Goal: Answer question/provide support

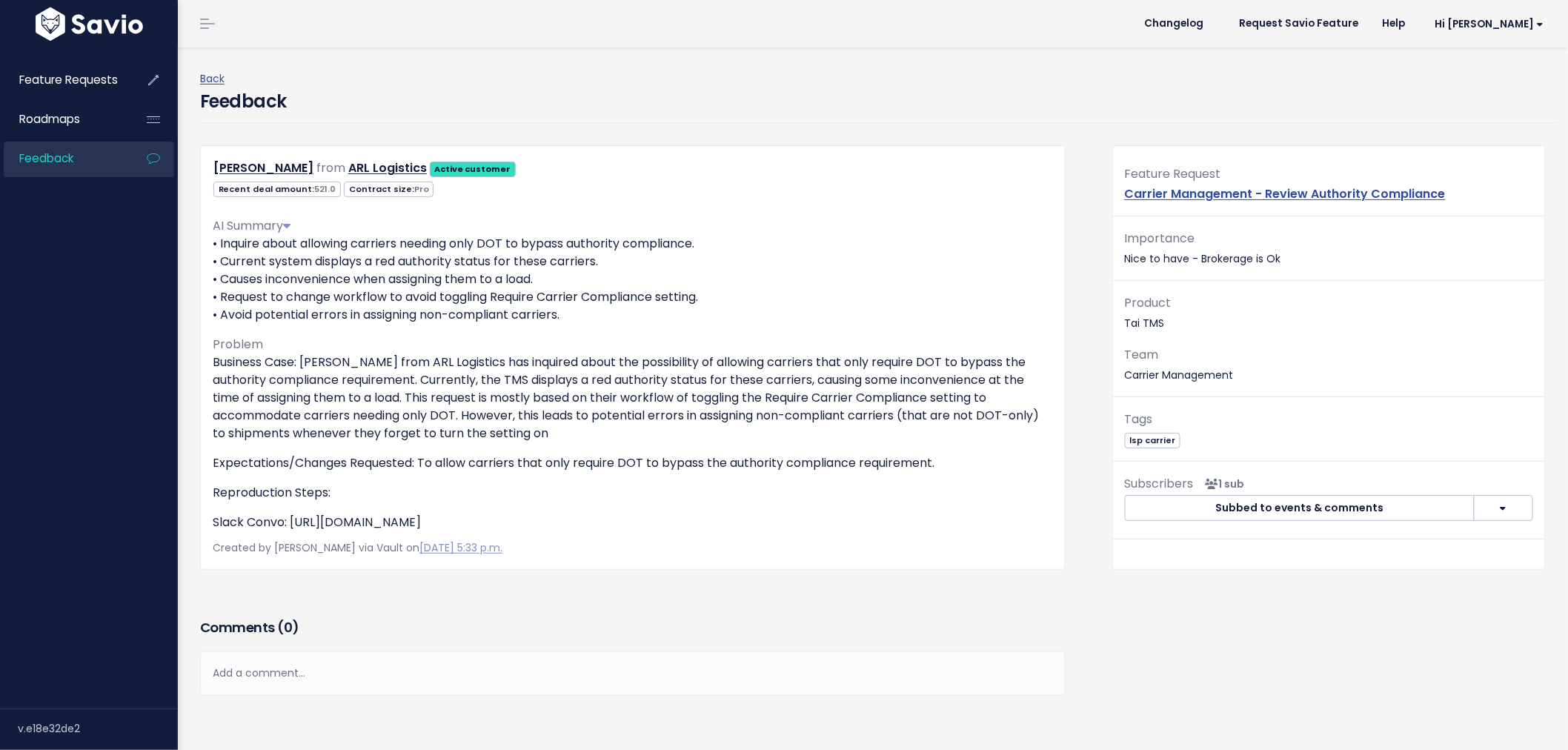
click at [72, 159] on span "Feedback" at bounding box center [46, 158] width 54 height 16
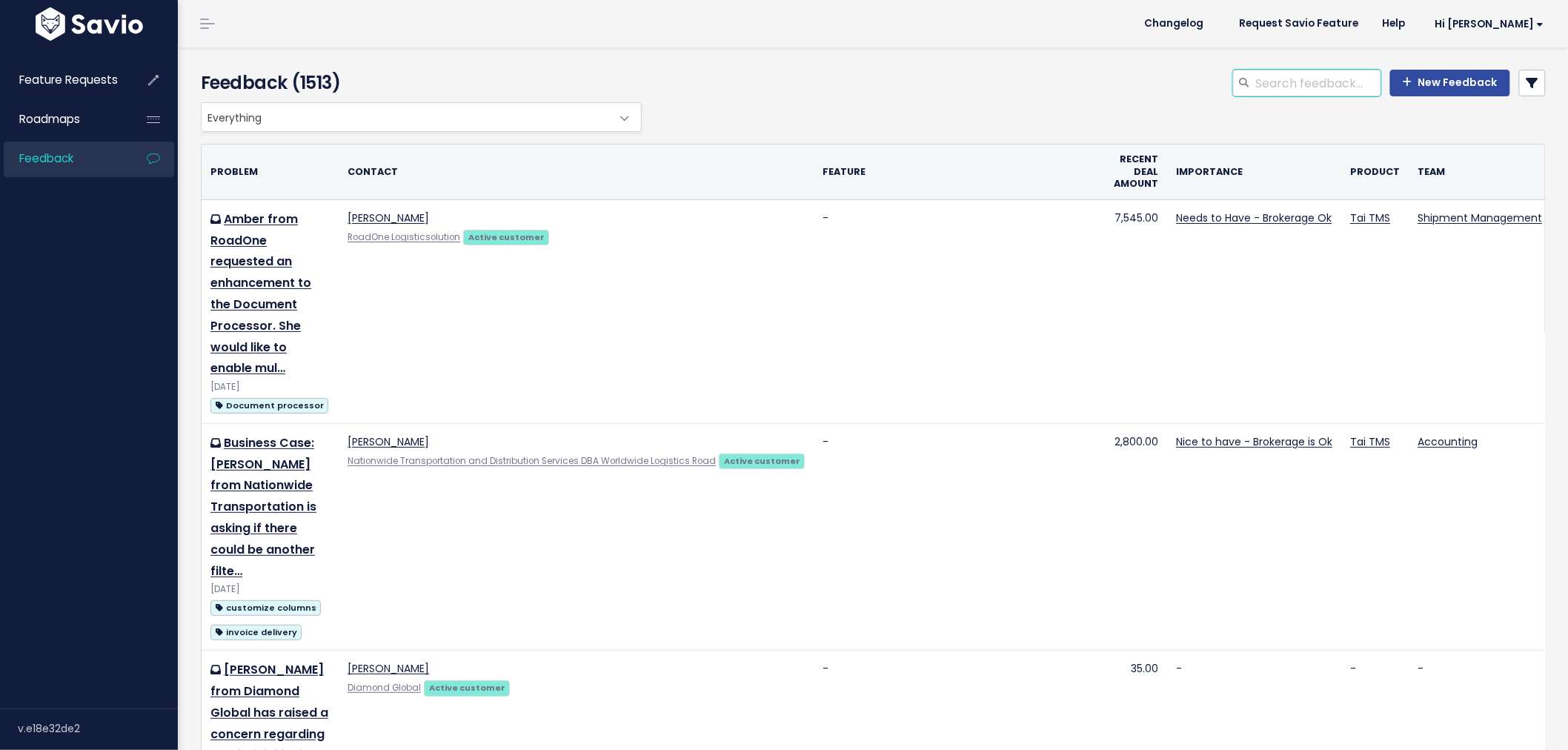
click at [1298, 82] on input "search" at bounding box center [1318, 83] width 127 height 26
type input "send multiple invoices"
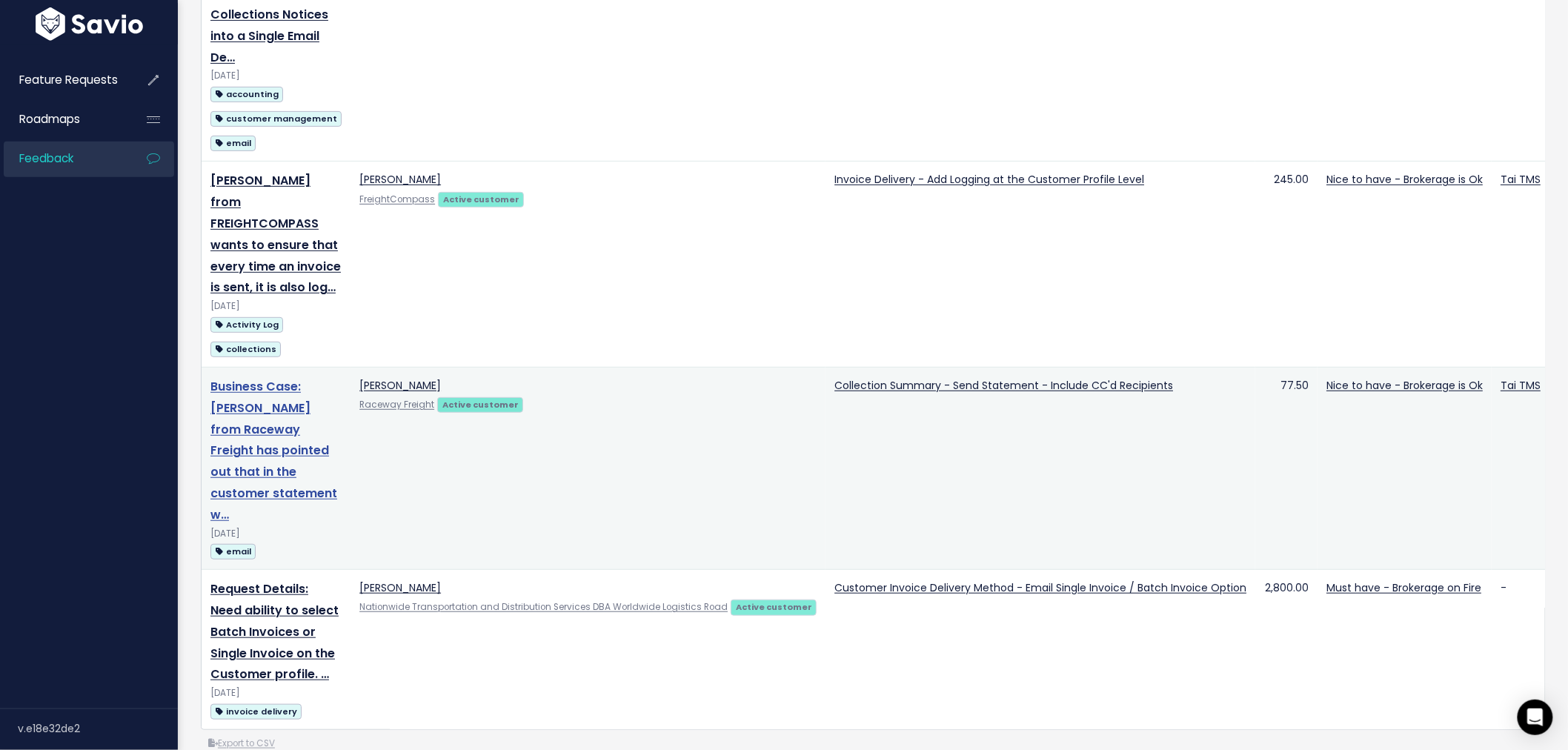
scroll to position [329, 0]
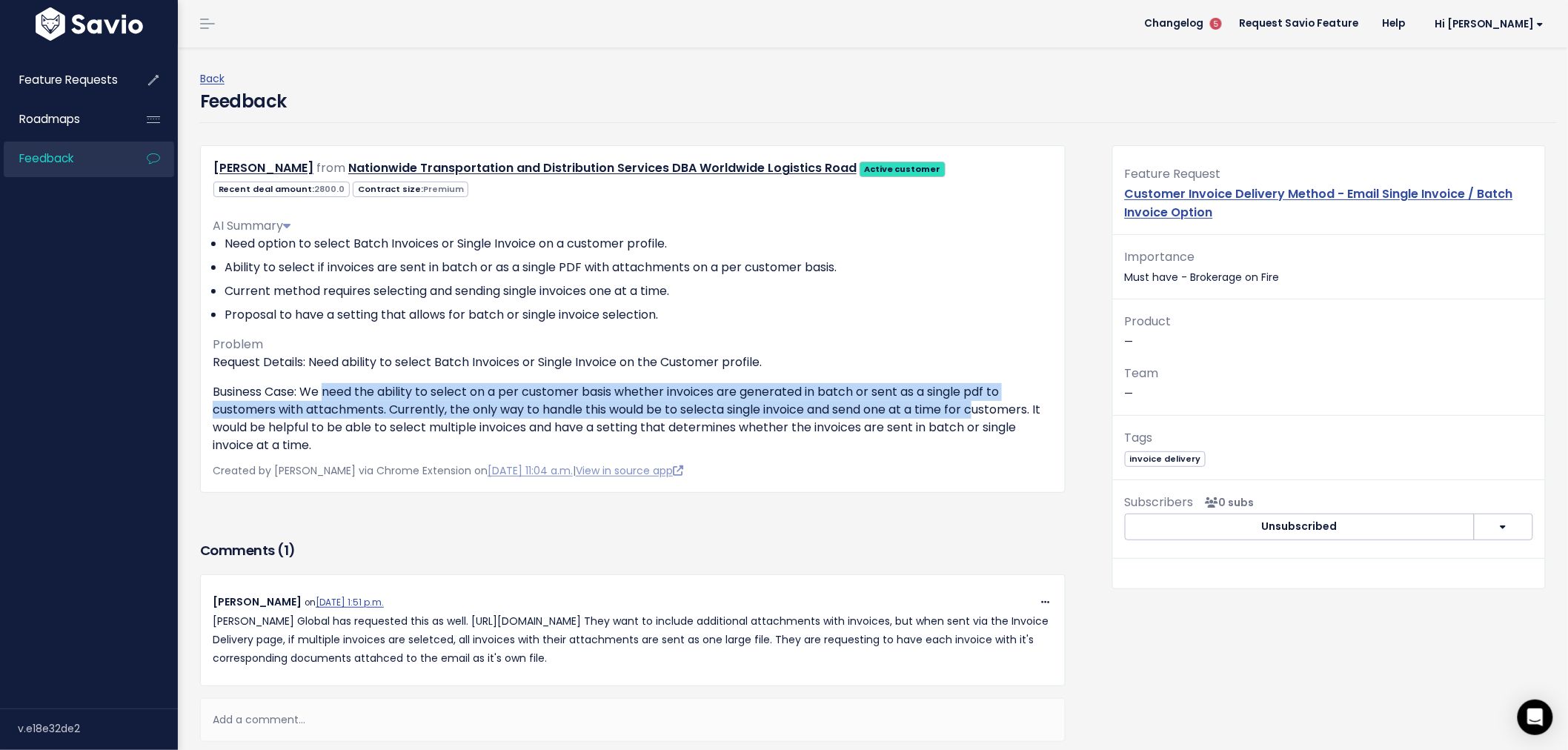
drag, startPoint x: 328, startPoint y: 399, endPoint x: 982, endPoint y: 401, distance: 654.0
click at [982, 401] on p "Business Case: We need the ability to select on a per customer basis whether in…" at bounding box center [632, 418] width 840 height 71
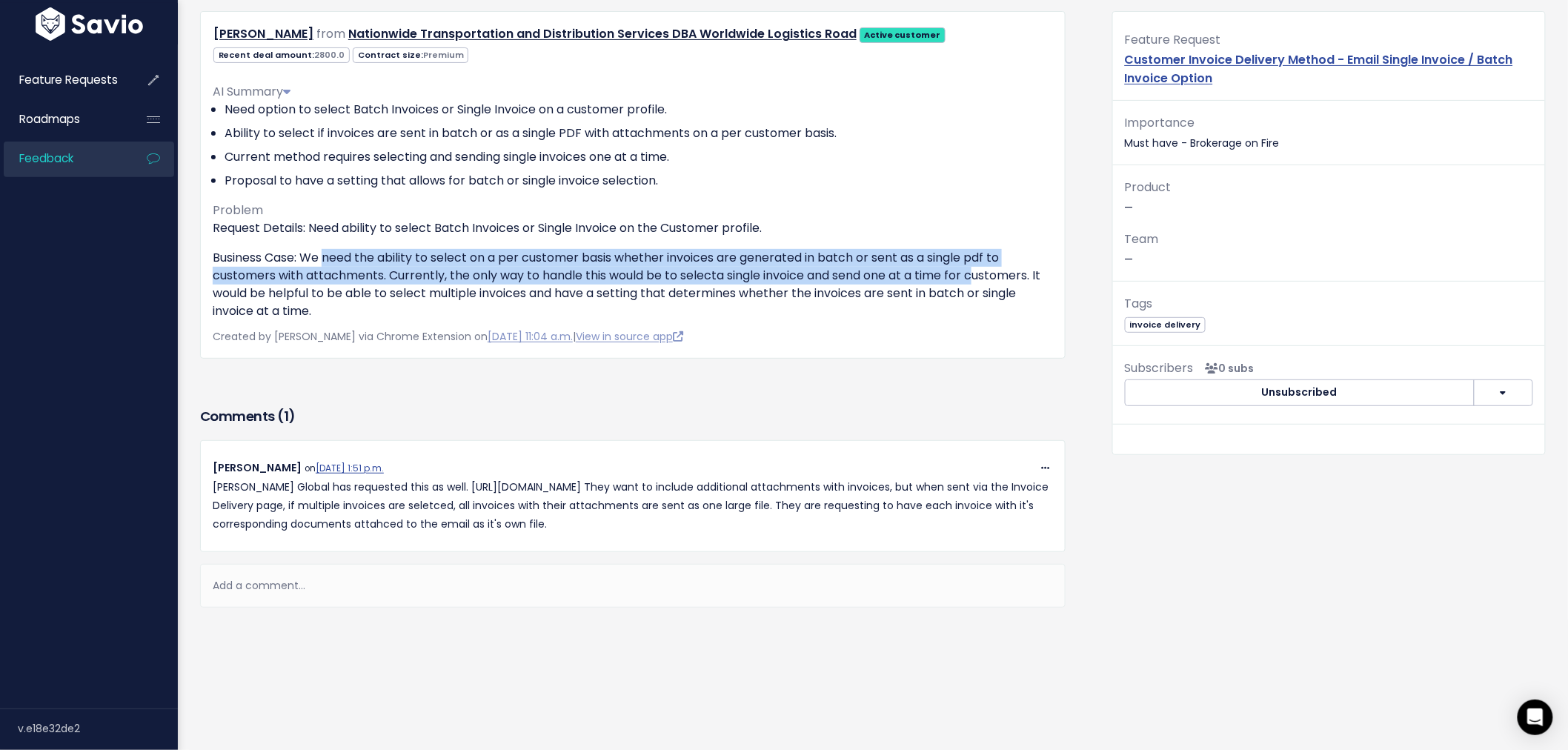
scroll to position [146, 0]
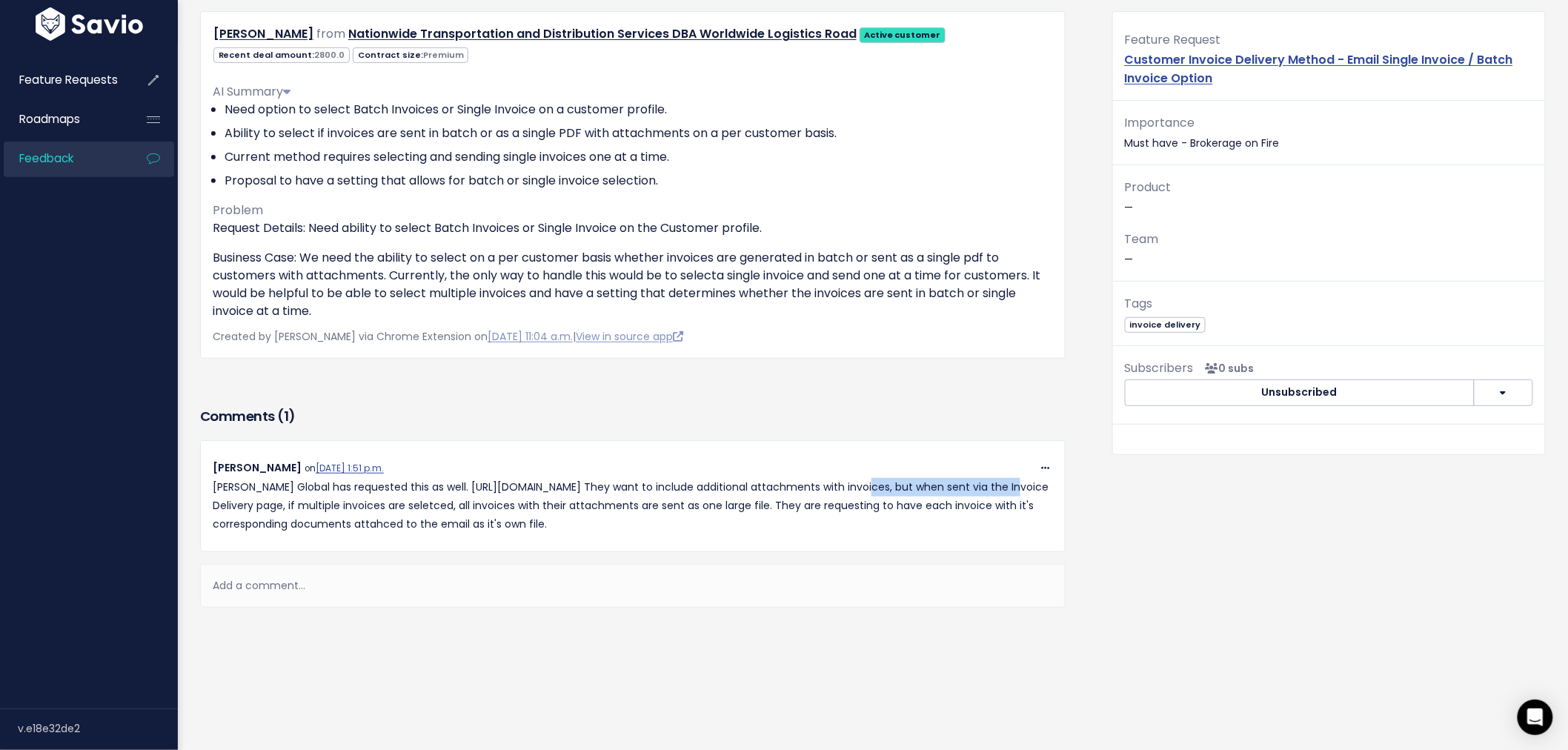
drag, startPoint x: 877, startPoint y: 470, endPoint x: 1040, endPoint y: 473, distance: 163.0
click at [1040, 478] on p "Sims Global has requested this as well. https://app.hubspot.com/contacts/833500…" at bounding box center [632, 506] width 840 height 56
drag, startPoint x: 209, startPoint y: 492, endPoint x: 256, endPoint y: 492, distance: 47.0
click at [259, 490] on div "Copy Link Quote Reply Katherine Graves on March 14, 2024, 1:51 p.m. Sims Global…" at bounding box center [632, 496] width 862 height 75
click at [290, 491] on p "Sims Global has requested this as well. https://app.hubspot.com/contacts/833500…" at bounding box center [632, 506] width 840 height 56
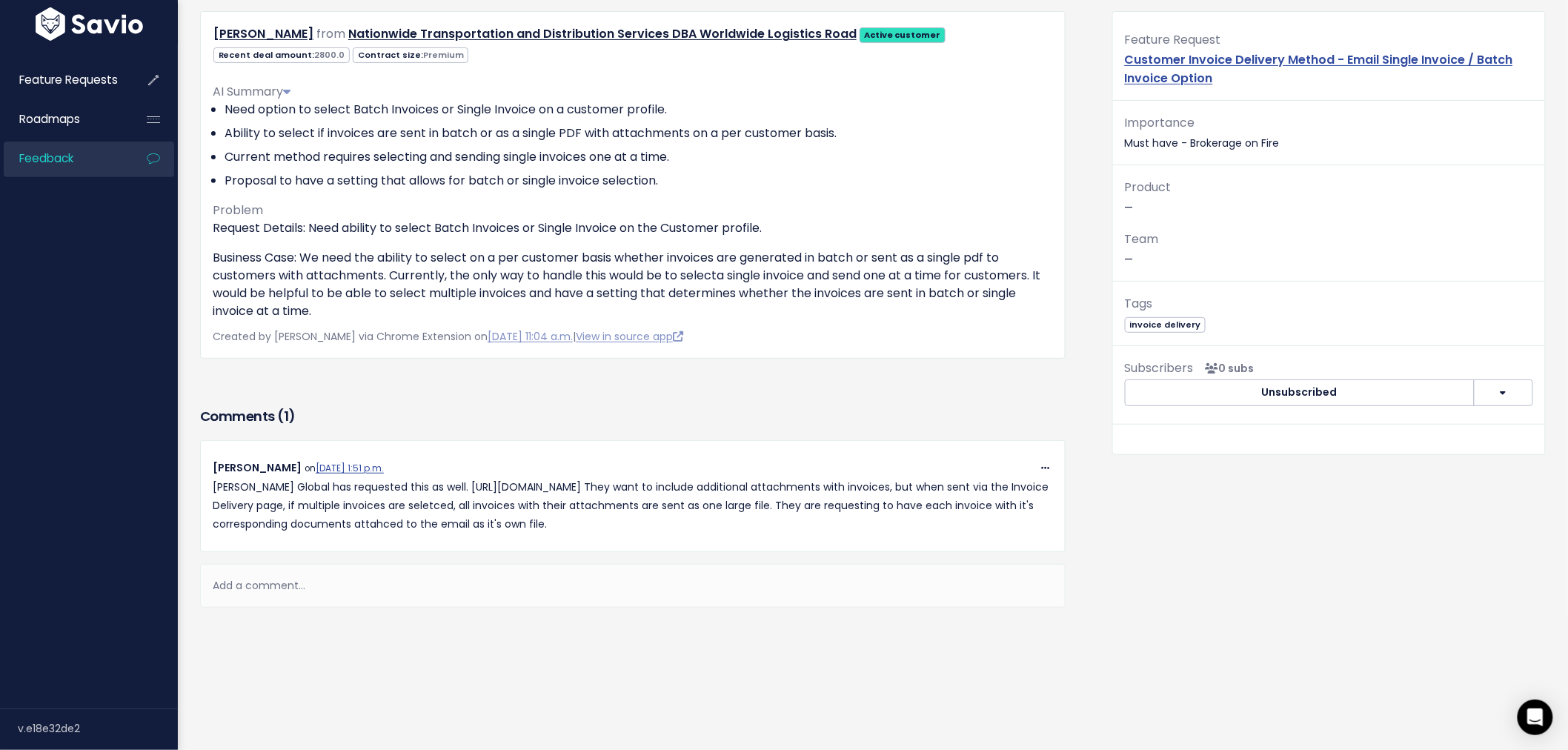
click at [501, 566] on div "Add a comment..." at bounding box center [632, 586] width 865 height 44
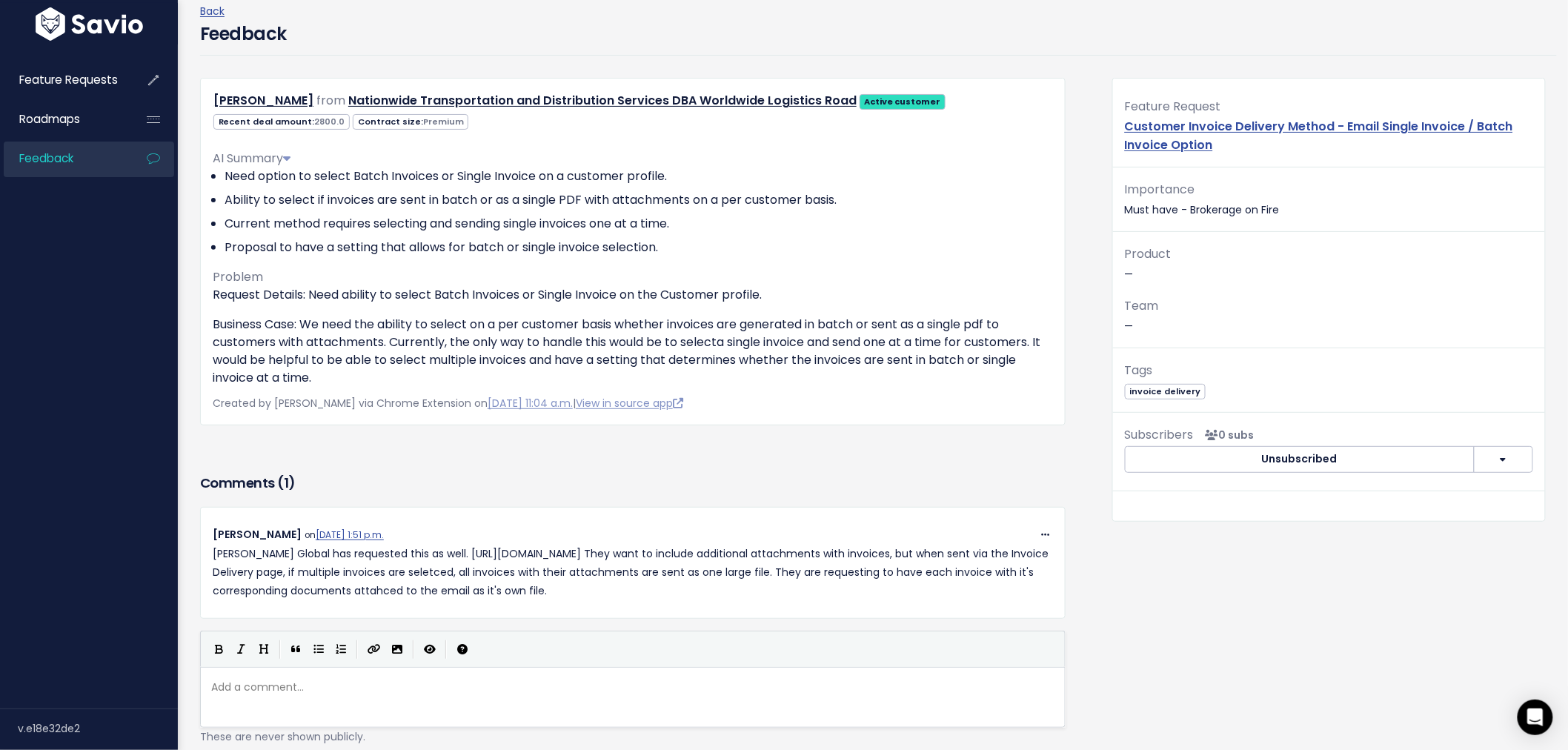
scroll to position [164, 0]
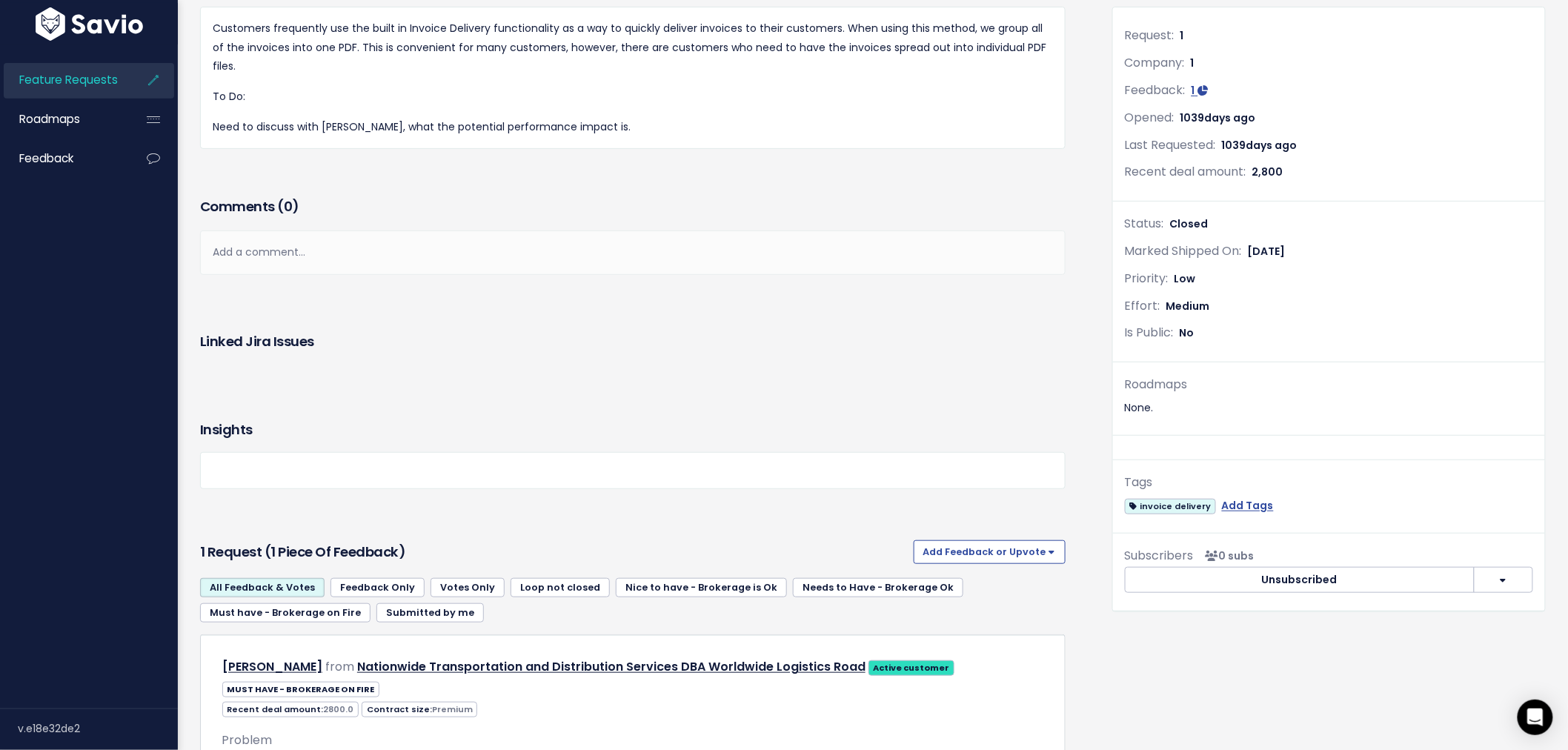
scroll to position [9, 0]
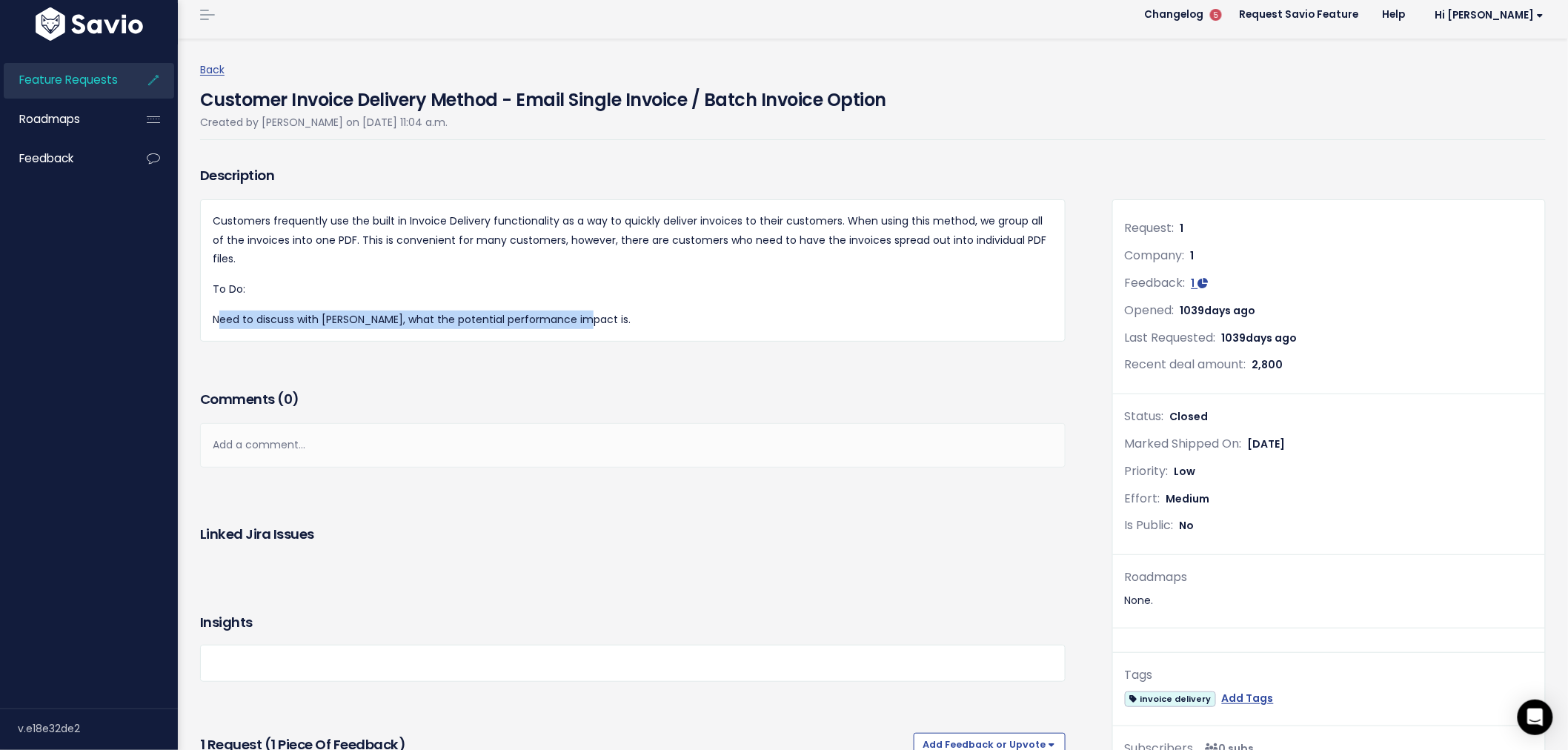
drag, startPoint x: 579, startPoint y: 324, endPoint x: 217, endPoint y: 320, distance: 362.0
click at [217, 320] on p "Need to discuss with [PERSON_NAME], what the potential performance impact is." at bounding box center [632, 320] width 840 height 19
click at [828, 324] on p "Need to discuss with Scott, what the potential performance impact is." at bounding box center [632, 320] width 840 height 19
